Goal: Task Accomplishment & Management: Complete application form

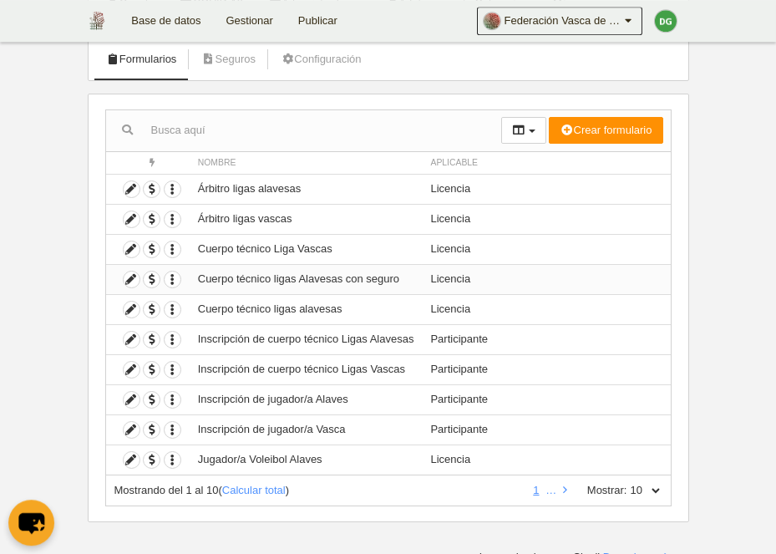
scroll to position [109, 0]
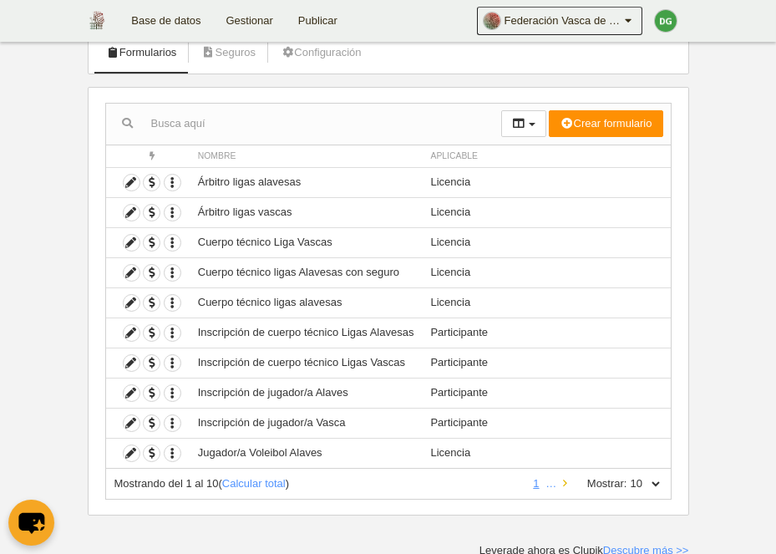
click at [564, 482] on link at bounding box center [564, 483] width 11 height 13
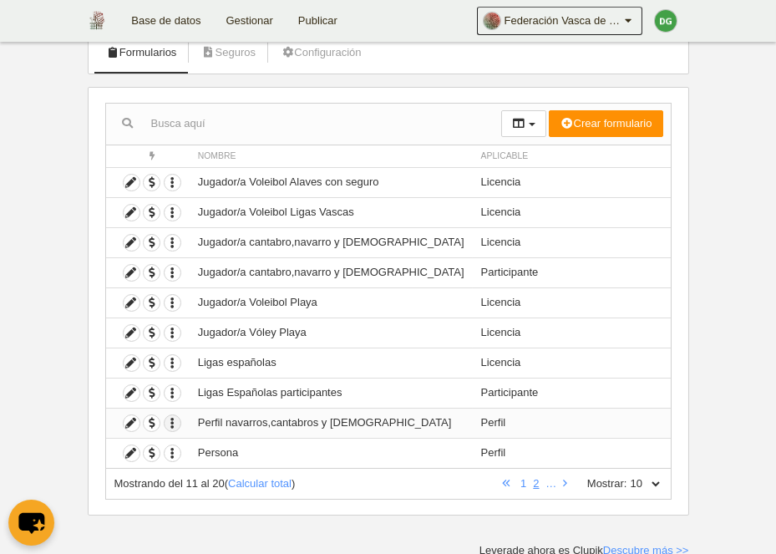
click at [173, 423] on icon "button" at bounding box center [173, 423] width 16 height 16
click at [216, 478] on button "Borrar formulario" at bounding box center [232, 475] width 104 height 15
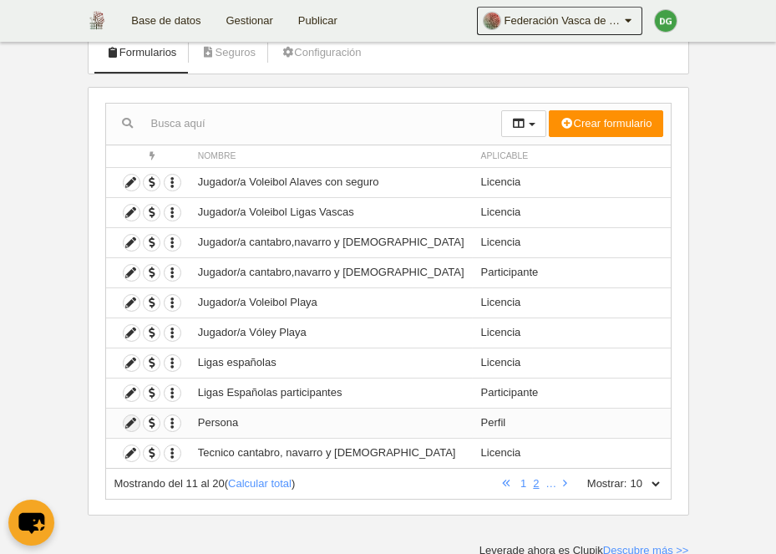
click at [129, 418] on icon at bounding box center [132, 423] width 16 height 16
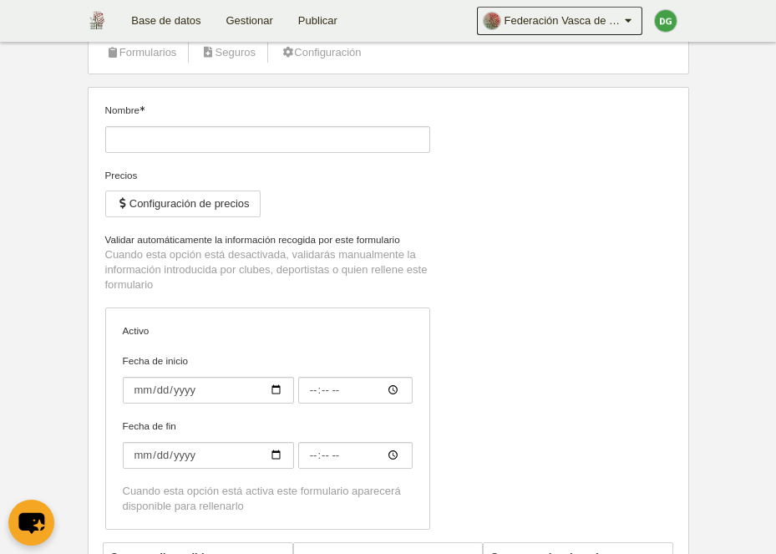
type input "Persona"
checkbox input "true"
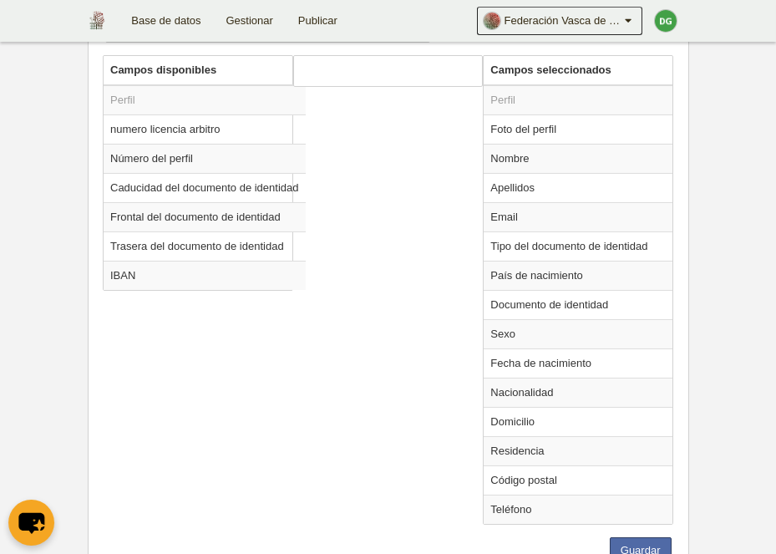
scroll to position [604, 0]
click at [587, 301] on td "Documento de identidad" at bounding box center [577, 304] width 189 height 29
radio input "true"
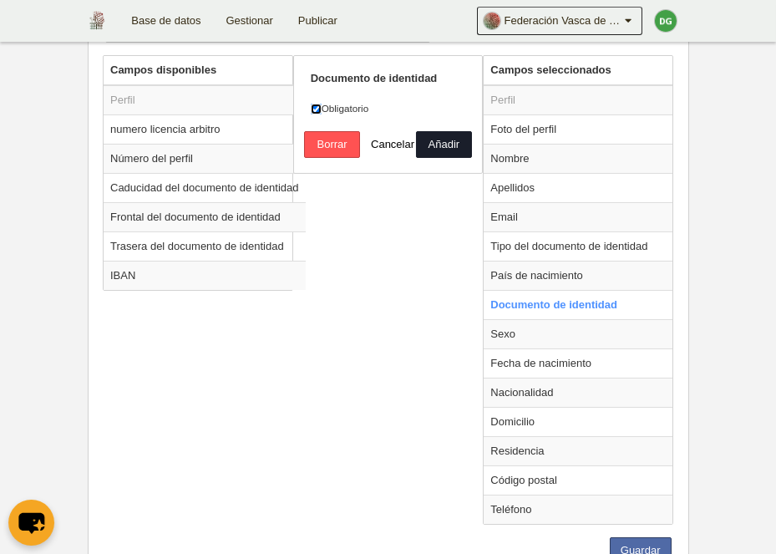
click at [316, 109] on input "Obligatorio" at bounding box center [316, 109] width 11 height 11
checkbox input "false"
click at [454, 143] on button "Añadir" at bounding box center [444, 144] width 56 height 27
radio input "false"
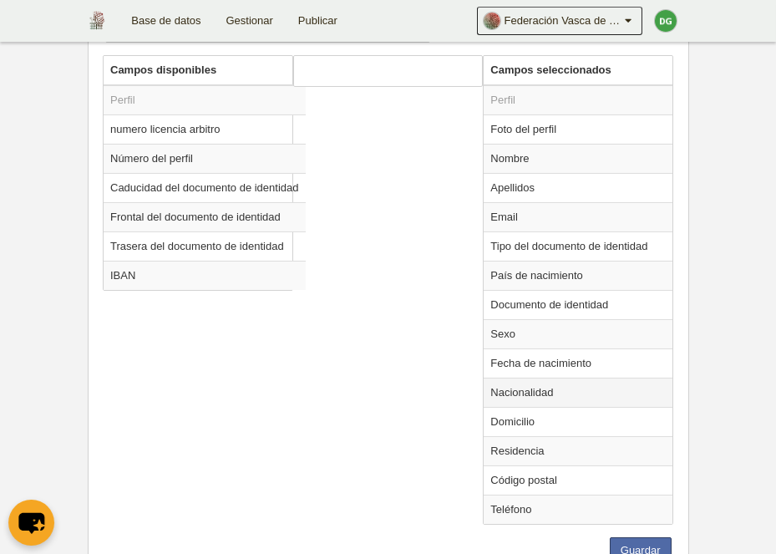
click at [543, 389] on td "Nacionalidad" at bounding box center [577, 391] width 189 height 29
radio input "true"
select select
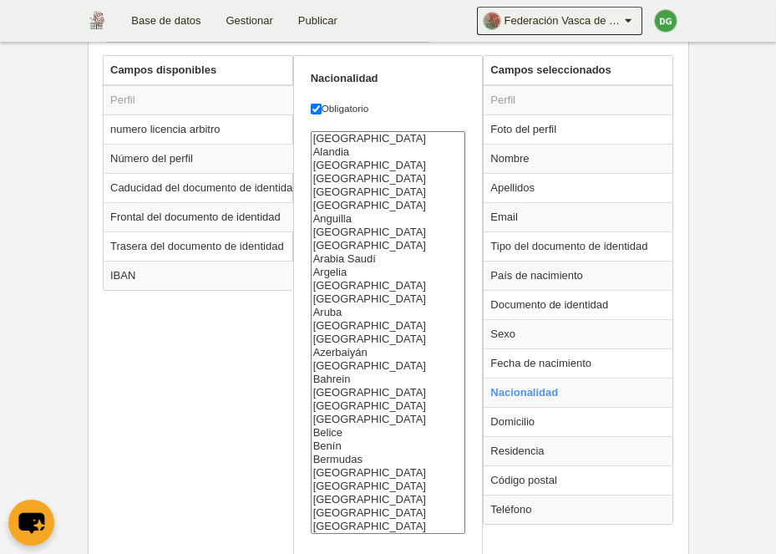
click at [252, 426] on div "Campos disponibles Perfil numero licencia arbitro Número del perfil Caducidad d…" at bounding box center [388, 337] width 579 height 565
click at [510, 207] on td "Email" at bounding box center [577, 216] width 189 height 29
radio input "true"
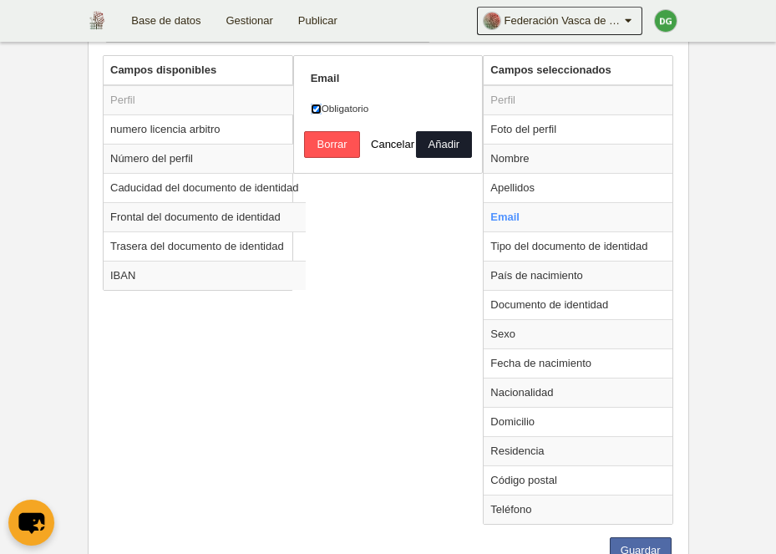
click at [321, 106] on input "Obligatorio" at bounding box center [316, 109] width 11 height 11
checkbox input "false"
click at [443, 145] on button "Añadir" at bounding box center [444, 144] width 56 height 27
radio input "false"
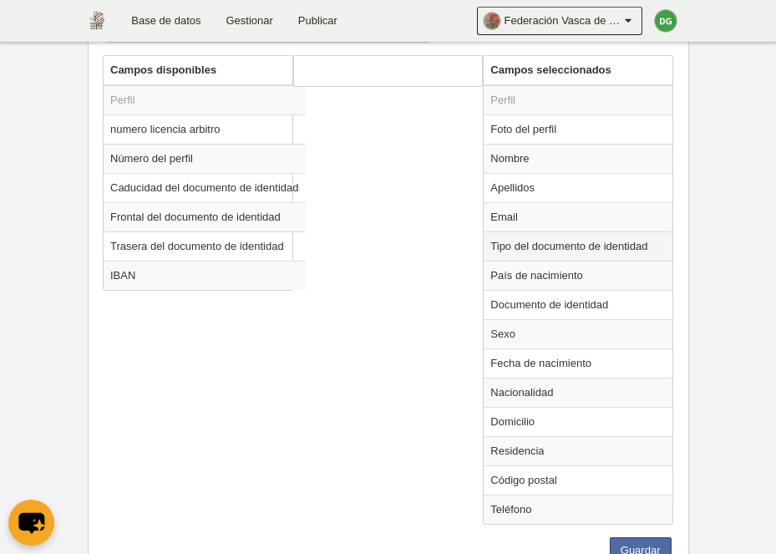
click at [551, 243] on td "Tipo del documento de identidad" at bounding box center [577, 245] width 189 height 29
radio input "true"
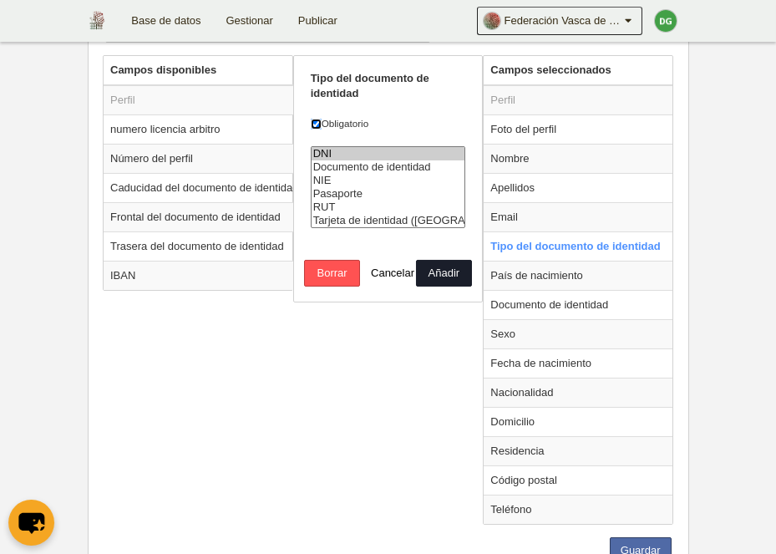
click at [317, 121] on input "Obligatorio" at bounding box center [316, 124] width 11 height 11
checkbox input "false"
click at [456, 286] on button "Añadir" at bounding box center [444, 273] width 56 height 27
radio input "false"
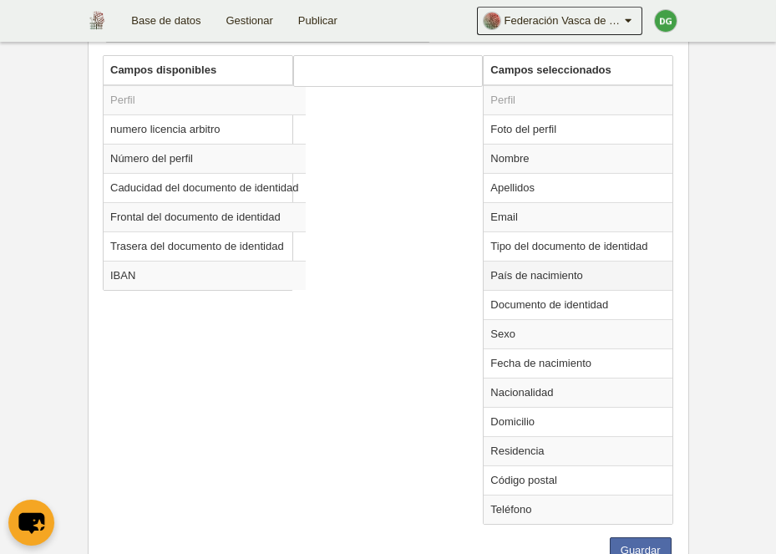
click at [541, 261] on td "País de nacimiento" at bounding box center [577, 275] width 189 height 29
radio input "true"
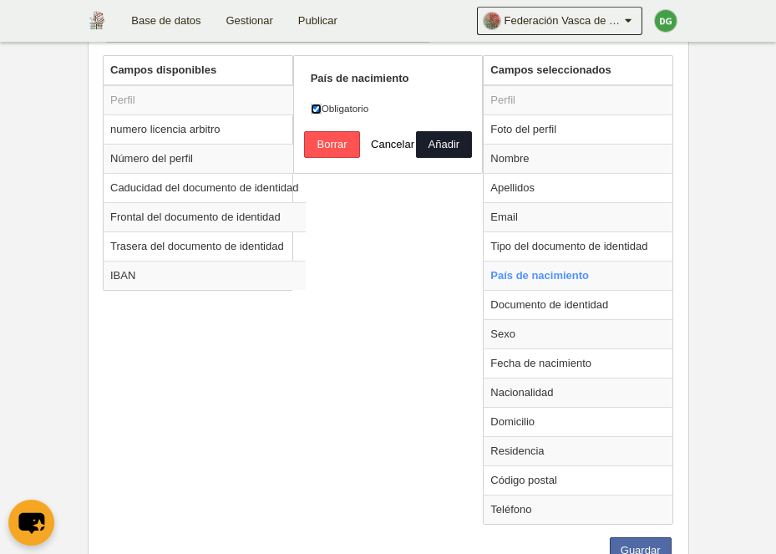
click at [315, 104] on input "Obligatorio" at bounding box center [316, 109] width 11 height 11
checkbox input "false"
click at [454, 148] on button "Añadir" at bounding box center [444, 144] width 56 height 27
radio input "false"
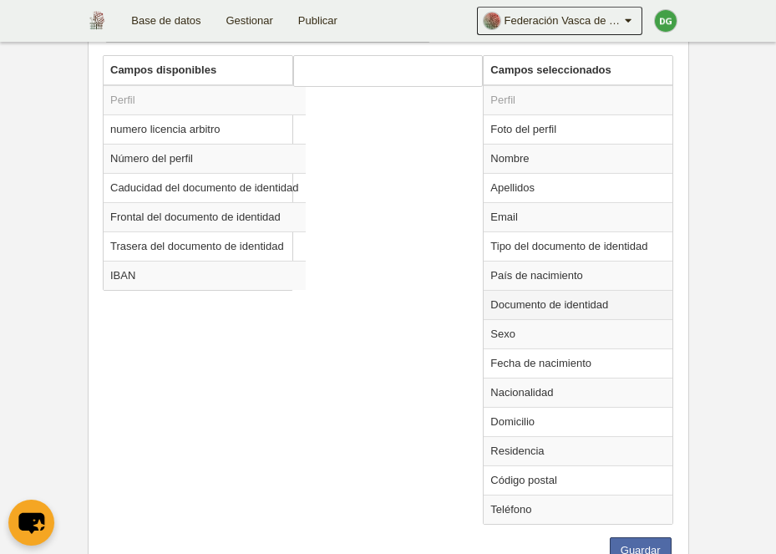
click at [572, 296] on td "Documento de identidad" at bounding box center [577, 304] width 189 height 29
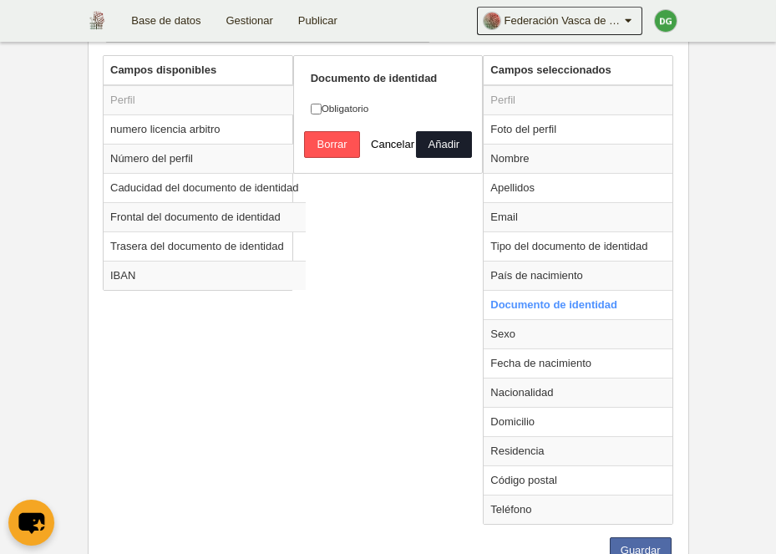
click at [458, 236] on div "Campos disponibles Perfil numero licencia arbitro Número del perfil Caducidad d…" at bounding box center [388, 296] width 579 height 482
click at [509, 327] on td "Sexo" at bounding box center [577, 333] width 189 height 29
radio input "false"
radio input "true"
checkbox input "true"
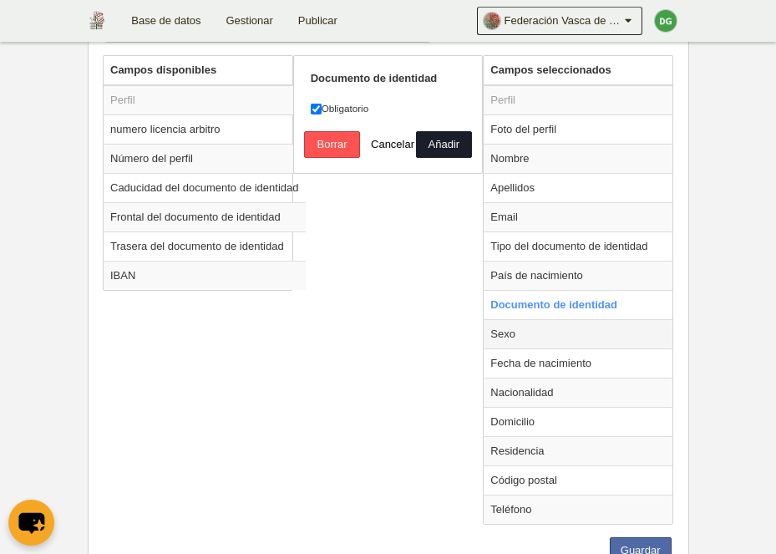
select select
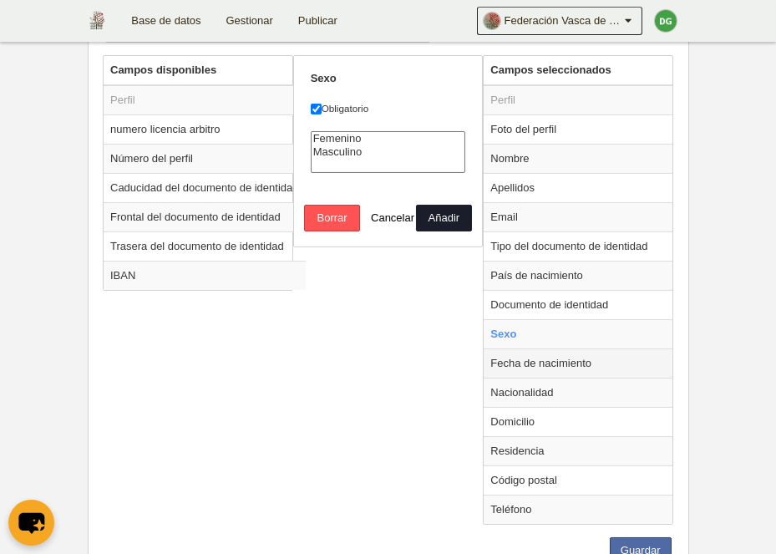
click at [516, 357] on td "Fecha de nacimiento" at bounding box center [577, 362] width 189 height 29
radio input "false"
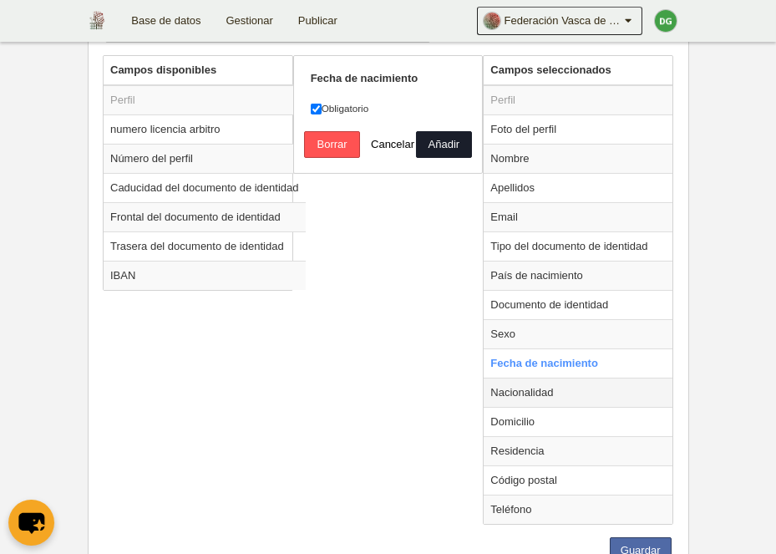
click at [538, 388] on td "Nacionalidad" at bounding box center [577, 391] width 189 height 29
radio input "false"
radio input "true"
select select
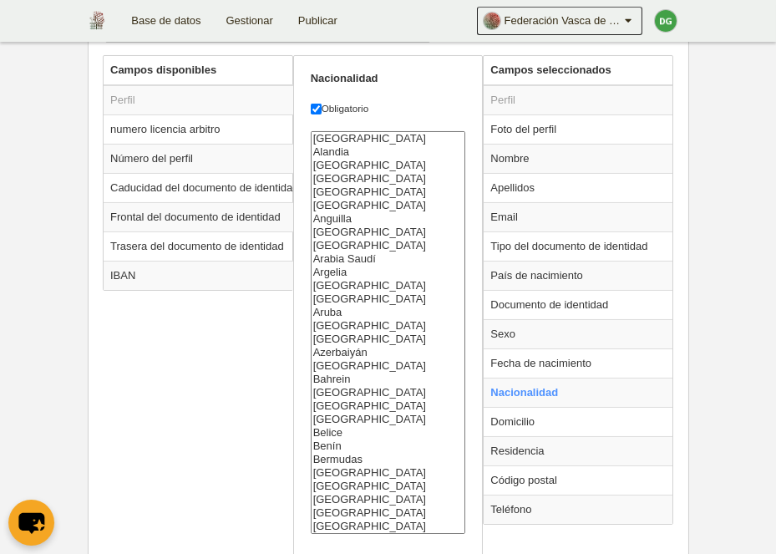
click at [322, 101] on label "Obligatorio" at bounding box center [388, 108] width 155 height 15
click at [321, 104] on input "Obligatorio" at bounding box center [316, 109] width 11 height 11
checkbox input "false"
click at [235, 372] on div "Campos disponibles Perfil numero licencia arbitro Número del perfil Caducidad d…" at bounding box center [388, 337] width 579 height 565
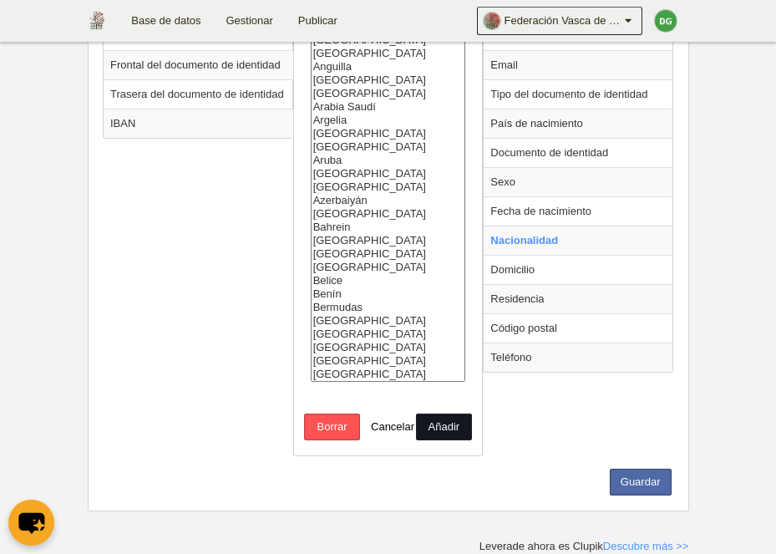
click at [443, 419] on button "Añadir" at bounding box center [444, 426] width 56 height 27
radio input "false"
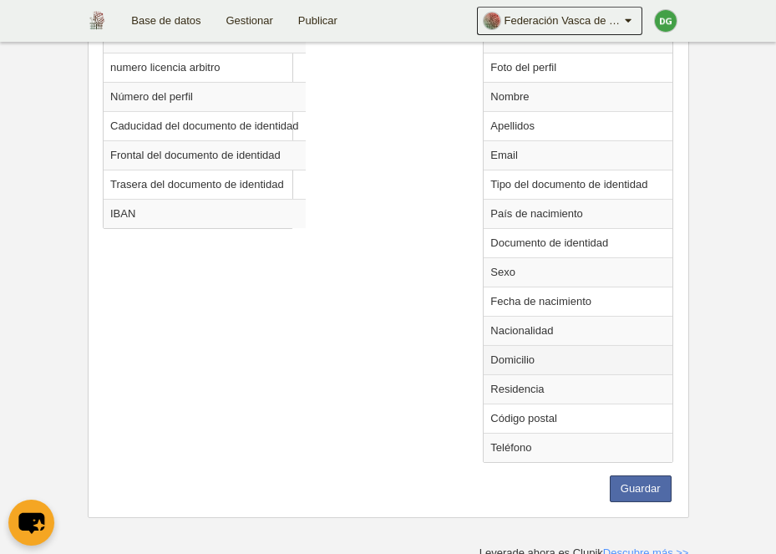
click at [524, 363] on td "Domicilio" at bounding box center [577, 359] width 189 height 29
radio input "true"
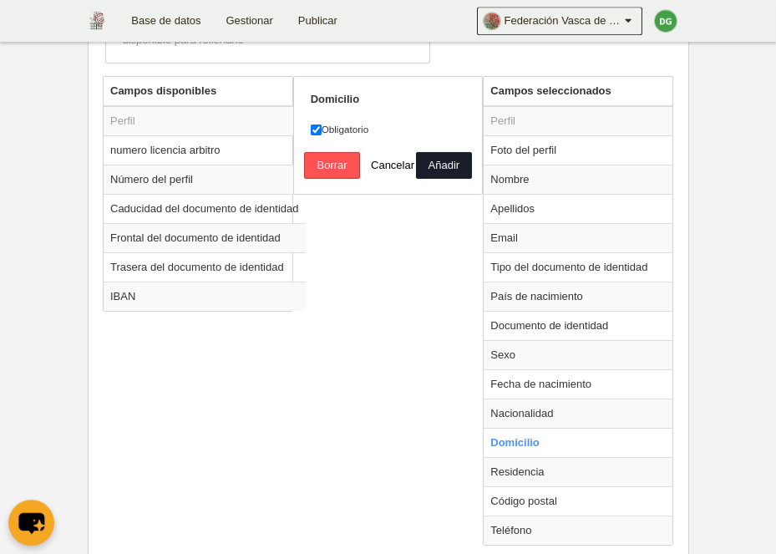
scroll to position [493, 0]
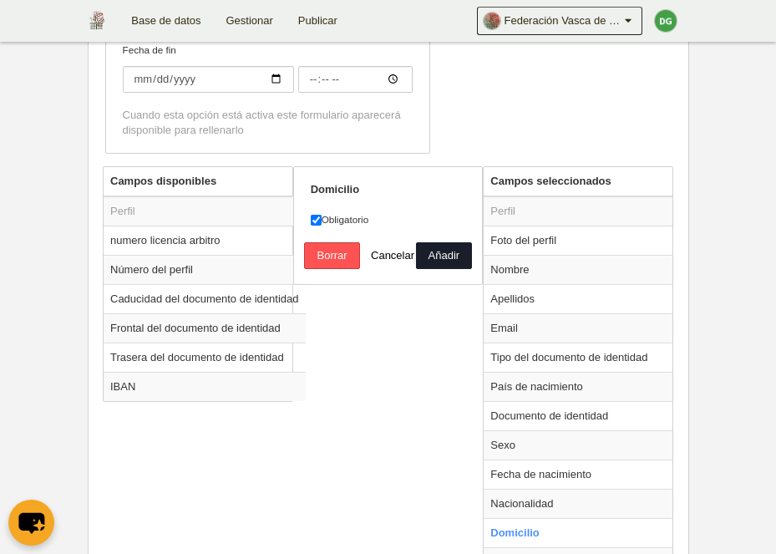
click at [324, 220] on label "Obligatorio" at bounding box center [388, 219] width 155 height 15
click at [321, 220] on input "Obligatorio" at bounding box center [316, 220] width 11 height 11
checkbox input "false"
click at [435, 250] on button "Añadir" at bounding box center [444, 255] width 56 height 27
radio input "false"
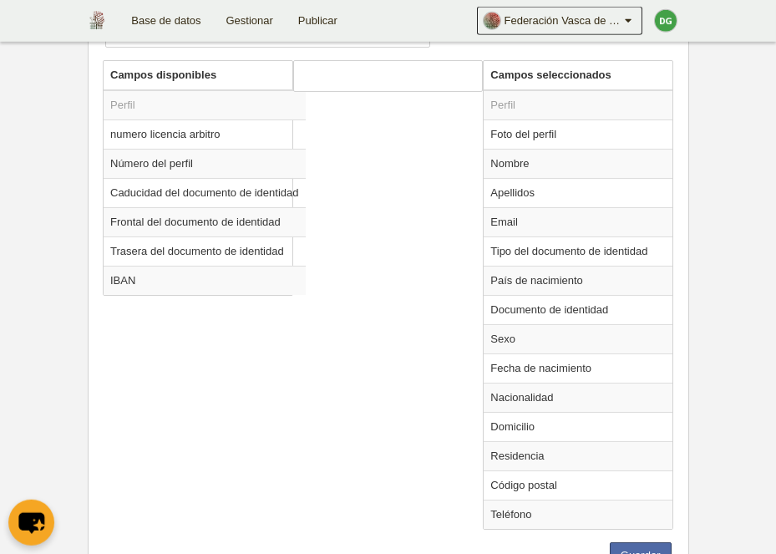
scroll to position [666, 0]
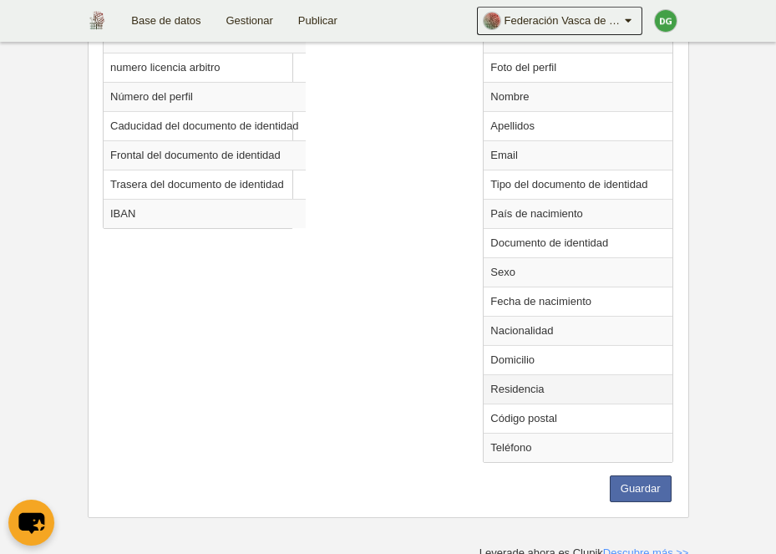
click at [531, 378] on td "Residencia" at bounding box center [577, 388] width 189 height 29
radio input "true"
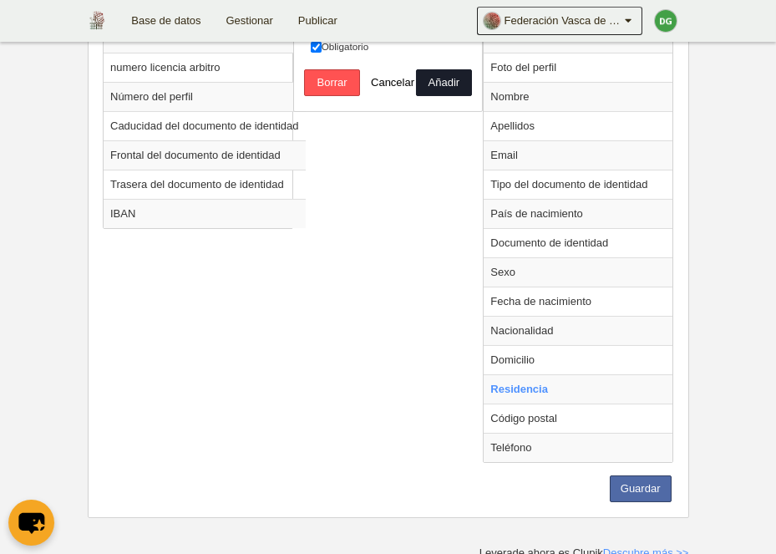
click at [332, 46] on label "Obligatorio" at bounding box center [388, 46] width 155 height 15
click at [321, 46] on input "Obligatorio" at bounding box center [316, 47] width 11 height 11
checkbox input "false"
click at [438, 79] on button "Añadir" at bounding box center [444, 82] width 56 height 27
radio input "false"
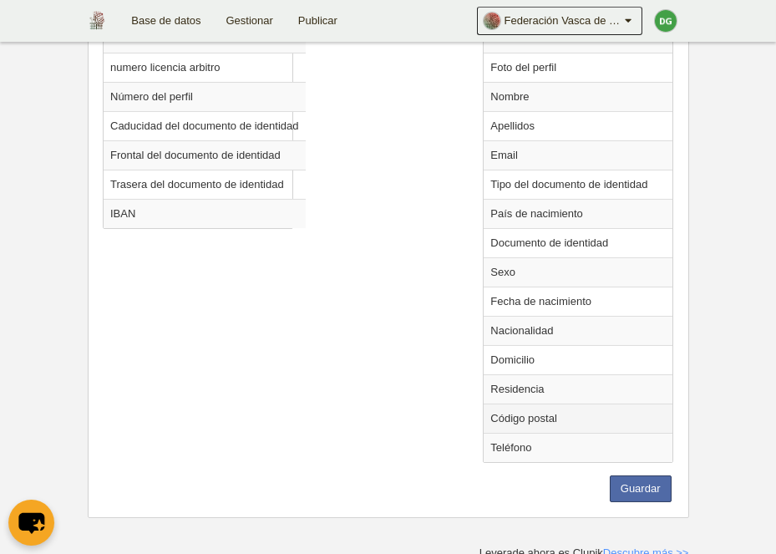
click at [533, 418] on td "Código postal" at bounding box center [577, 417] width 189 height 29
radio input "true"
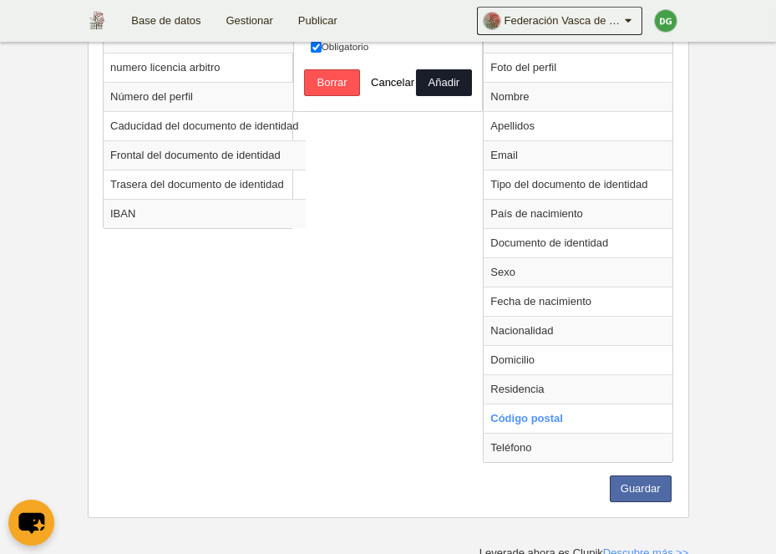
drag, startPoint x: 312, startPoint y: 37, endPoint x: 322, endPoint y: 43, distance: 12.0
click at [314, 37] on link "Publicar" at bounding box center [318, 21] width 64 height 42
click at [325, 49] on label "Obligatorio" at bounding box center [388, 46] width 155 height 15
click at [321, 49] on input "Obligatorio" at bounding box center [316, 47] width 11 height 11
checkbox input "false"
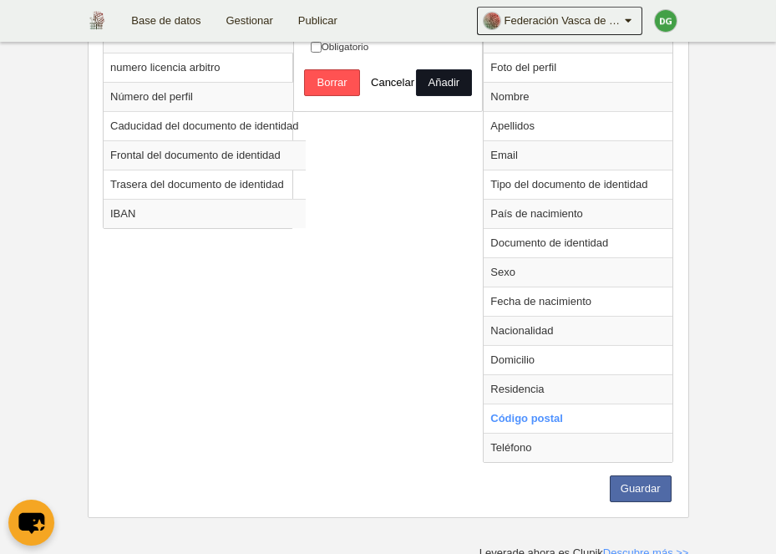
click at [446, 84] on button "Añadir" at bounding box center [444, 82] width 56 height 27
radio input "false"
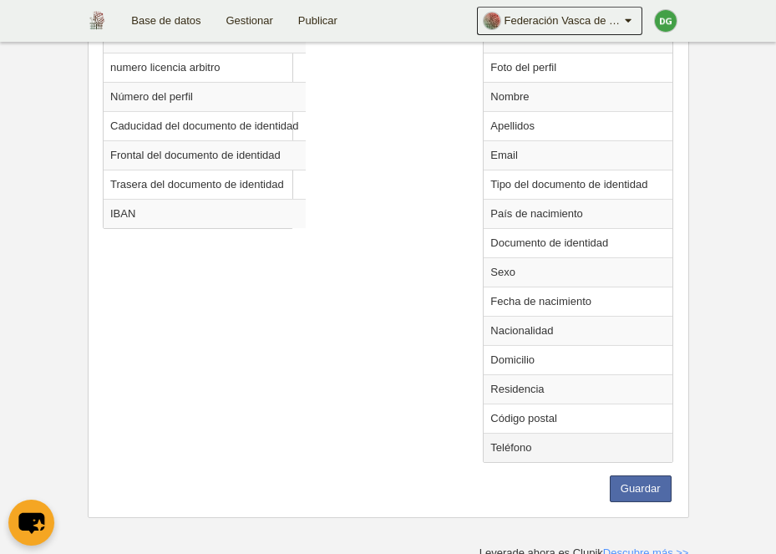
click at [521, 438] on td "Teléfono" at bounding box center [577, 447] width 189 height 29
radio input "true"
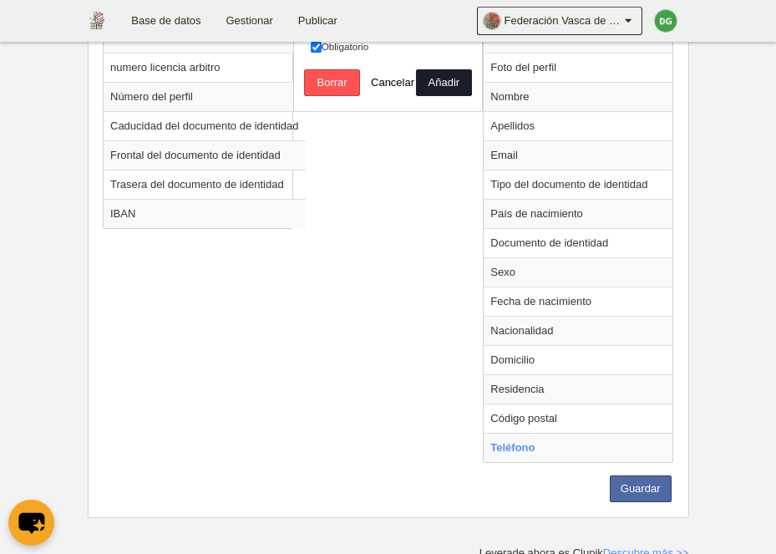
click at [342, 44] on label "Obligatorio" at bounding box center [388, 46] width 155 height 15
click at [321, 44] on input "Obligatorio" at bounding box center [316, 47] width 11 height 11
checkbox input "false"
click at [451, 78] on button "Añadir" at bounding box center [444, 82] width 56 height 27
radio input "false"
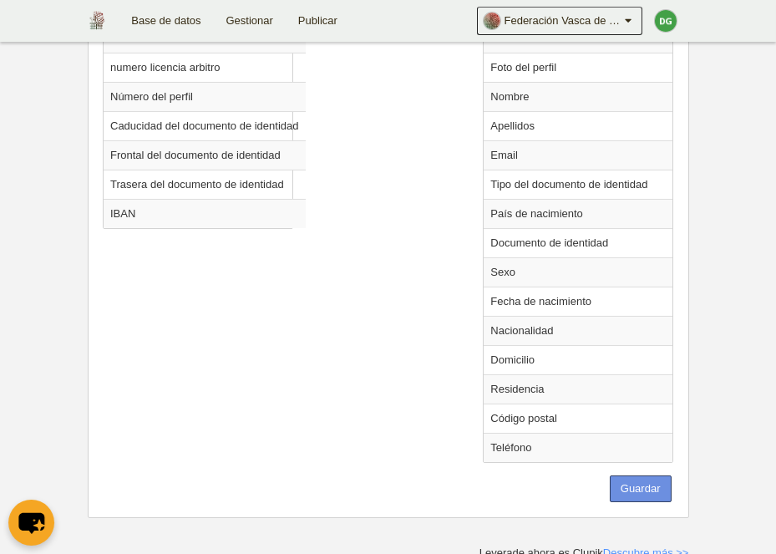
click at [637, 493] on button "Guardar" at bounding box center [641, 488] width 62 height 27
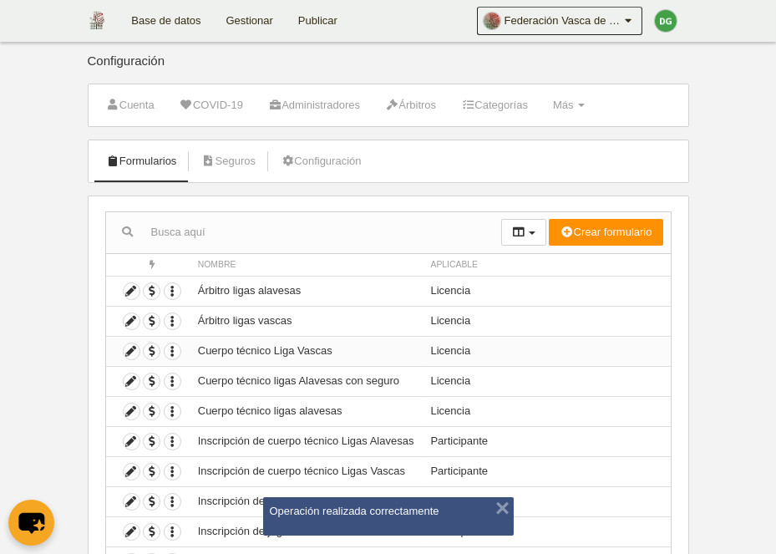
scroll to position [109, 0]
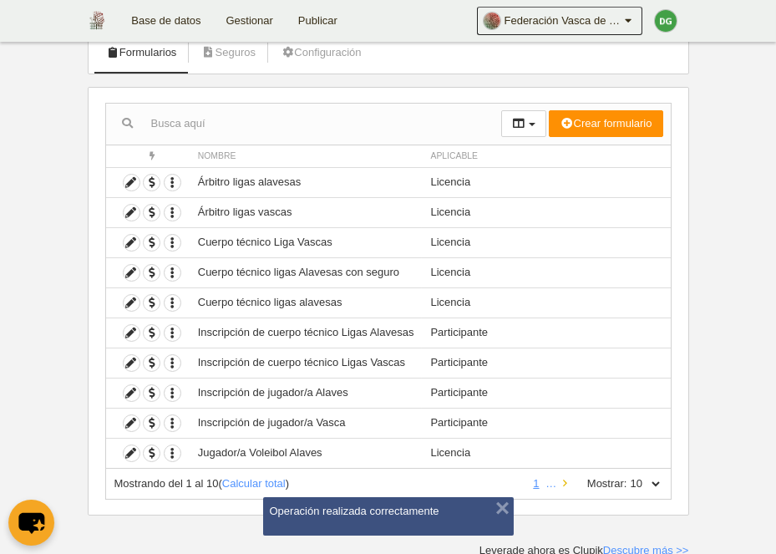
click at [563, 479] on icon at bounding box center [565, 483] width 4 height 11
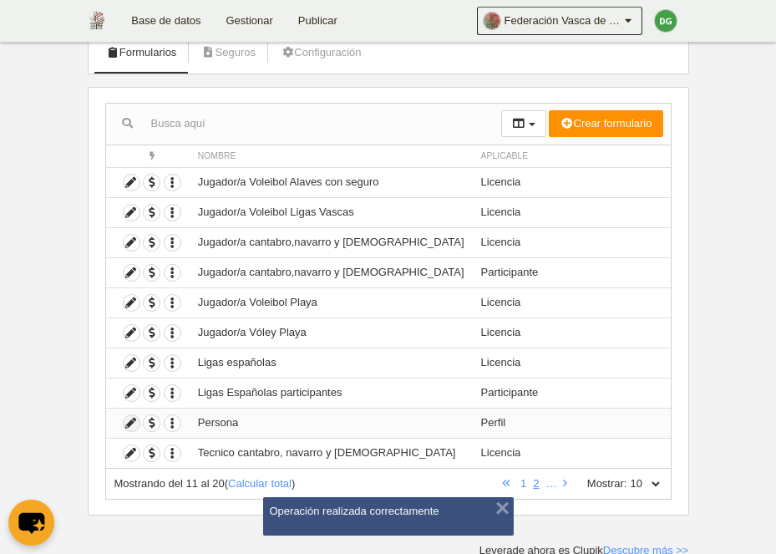
click at [134, 424] on icon at bounding box center [132, 423] width 16 height 16
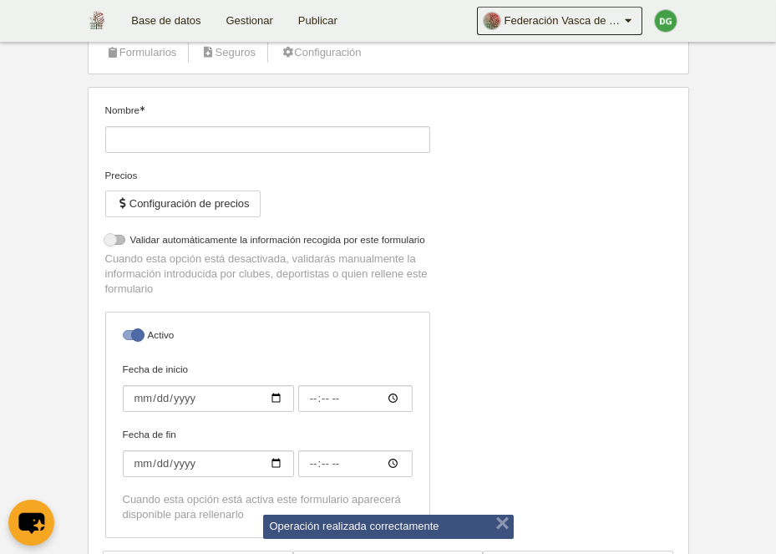
type input "Persona"
checkbox input "true"
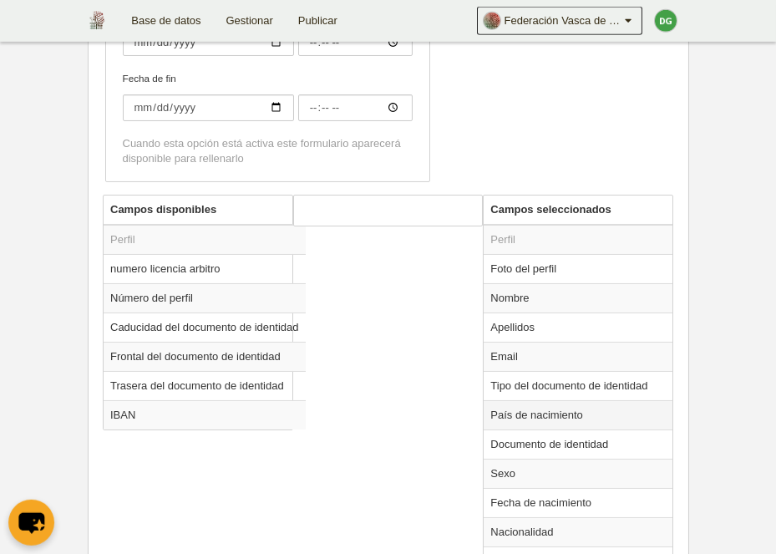
scroll to position [493, 0]
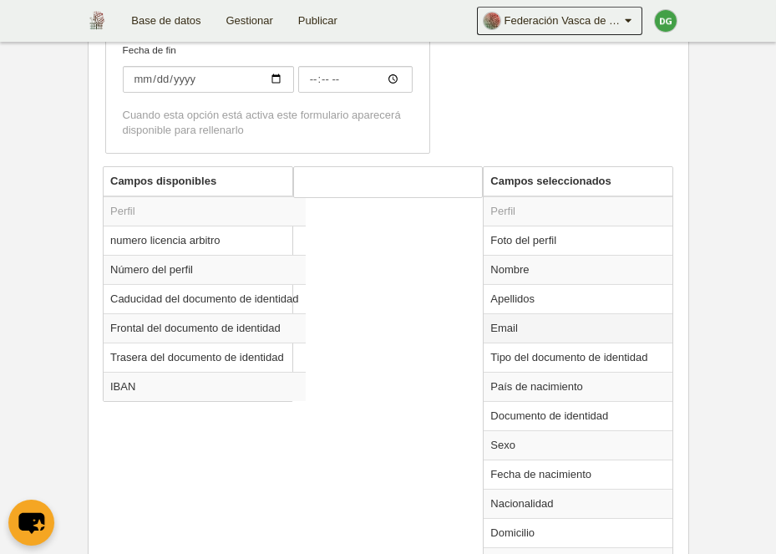
click at [529, 327] on td "Email" at bounding box center [577, 327] width 189 height 29
radio input "true"
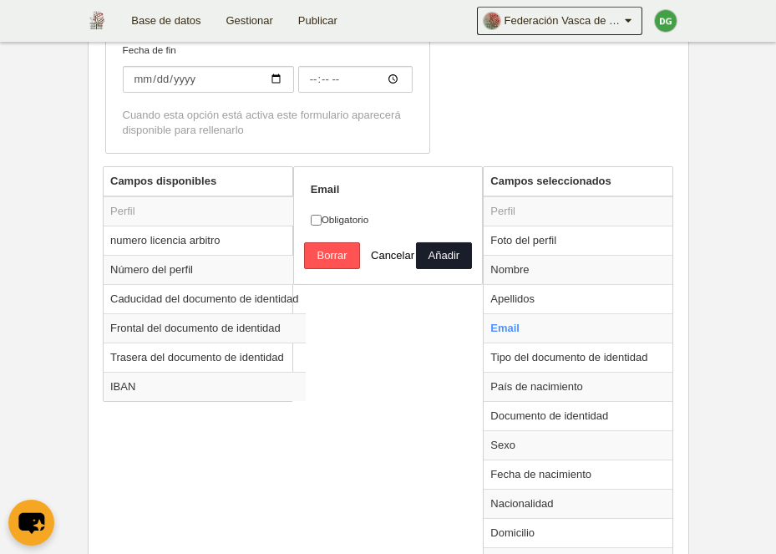
click at [428, 391] on div "Campos disponibles Perfil numero licencia arbitro Número del perfil Caducidad d…" at bounding box center [388, 407] width 579 height 482
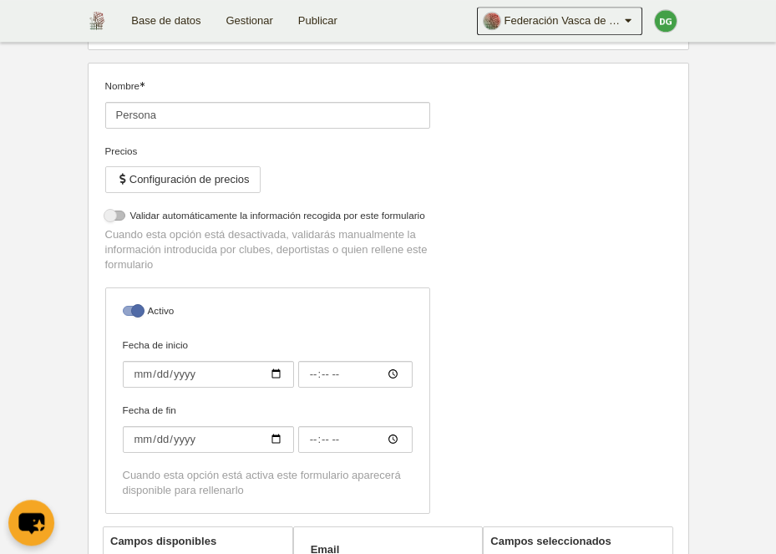
scroll to position [0, 0]
